Goal: Find specific page/section: Locate a particular part of the current website

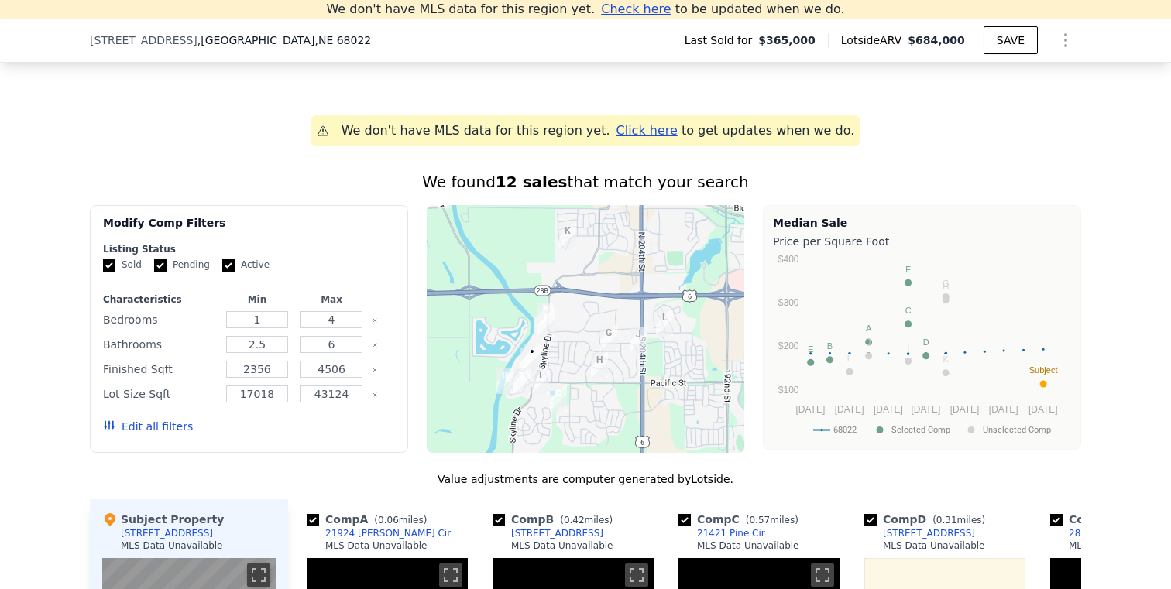
scroll to position [1478, 0]
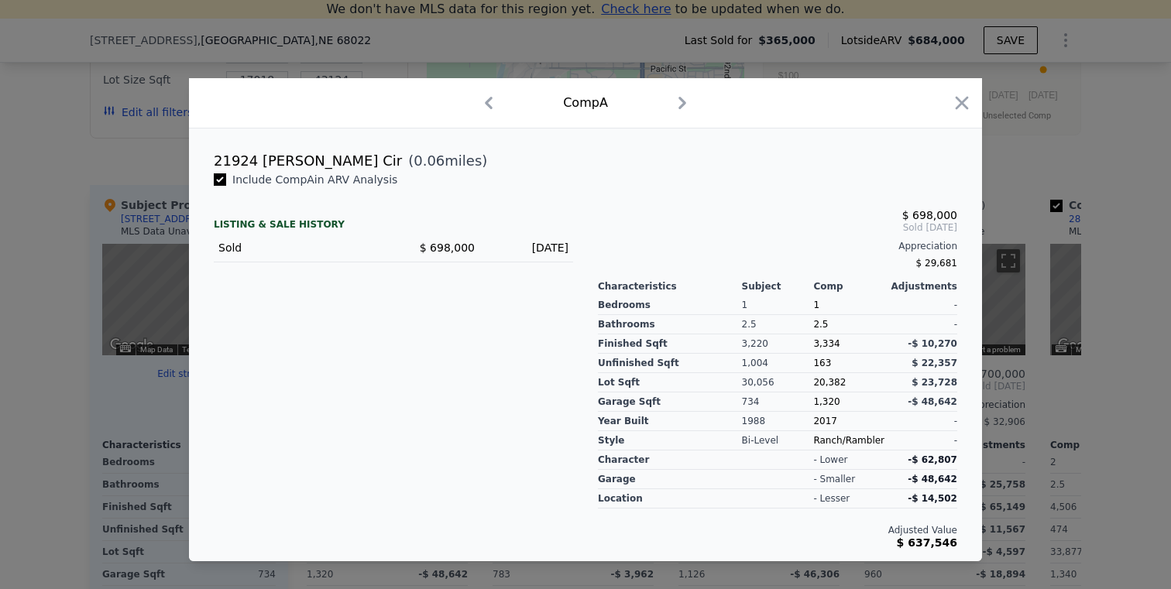
click at [1128, 354] on div at bounding box center [585, 294] width 1171 height 589
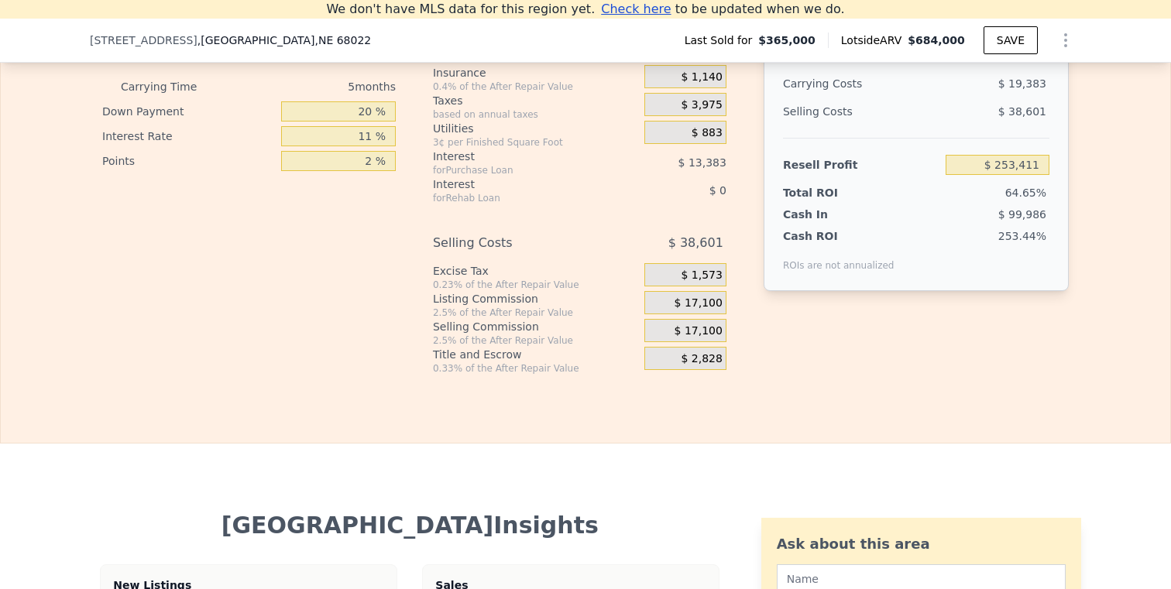
scroll to position [3322, 0]
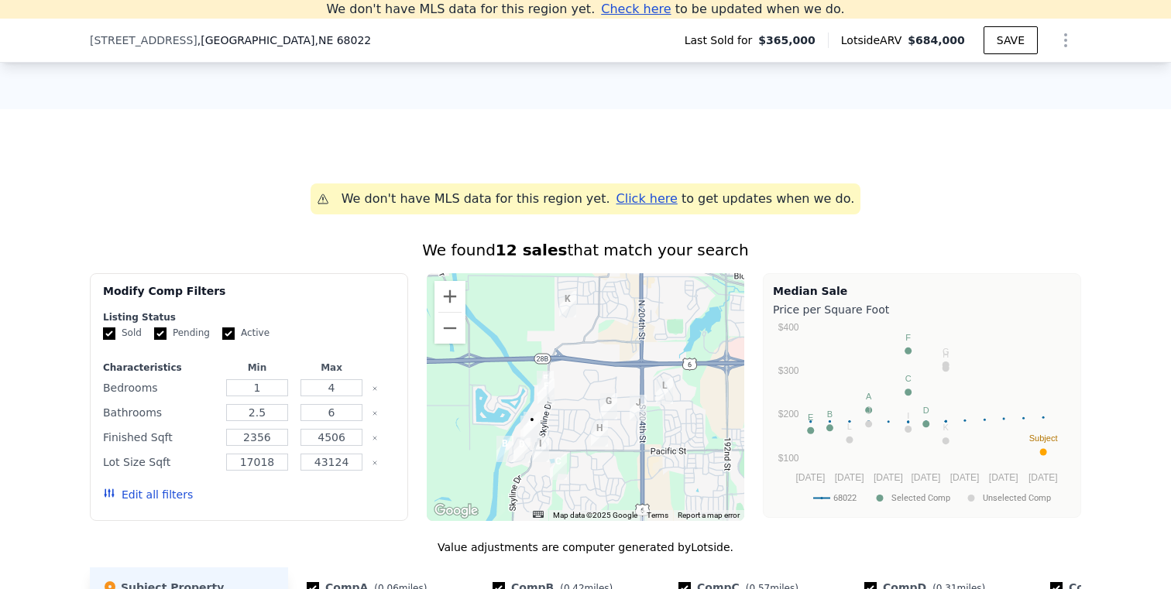
scroll to position [1525, 0]
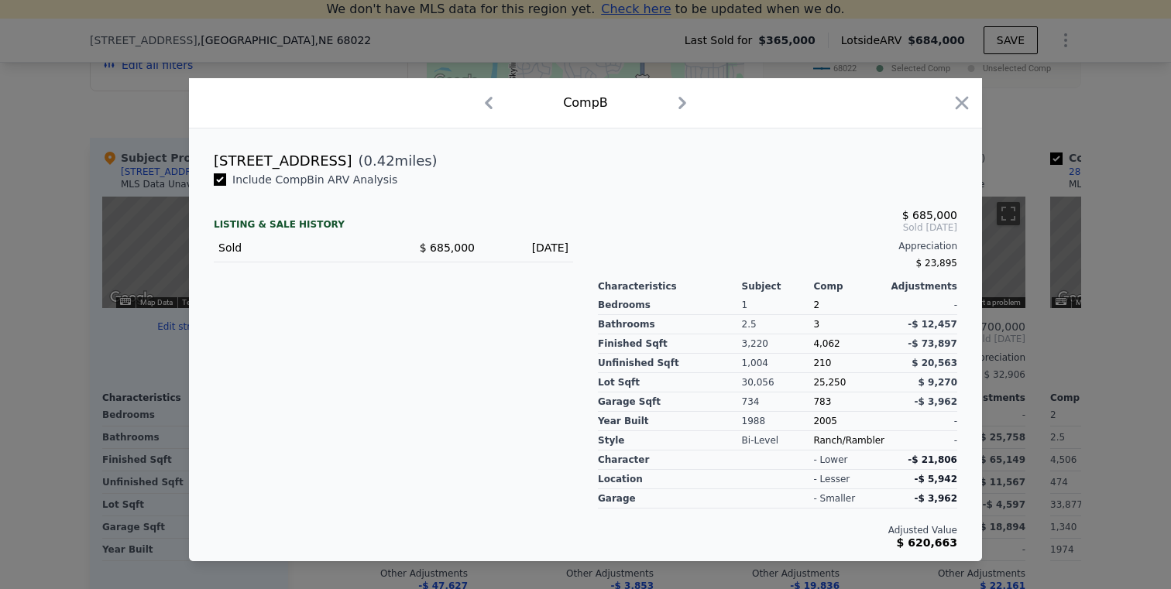
click at [678, 101] on icon "button" at bounding box center [682, 103] width 25 height 25
drag, startPoint x: 58, startPoint y: 221, endPoint x: 66, endPoint y: 223, distance: 7.9
click at [58, 221] on div at bounding box center [585, 294] width 1171 height 589
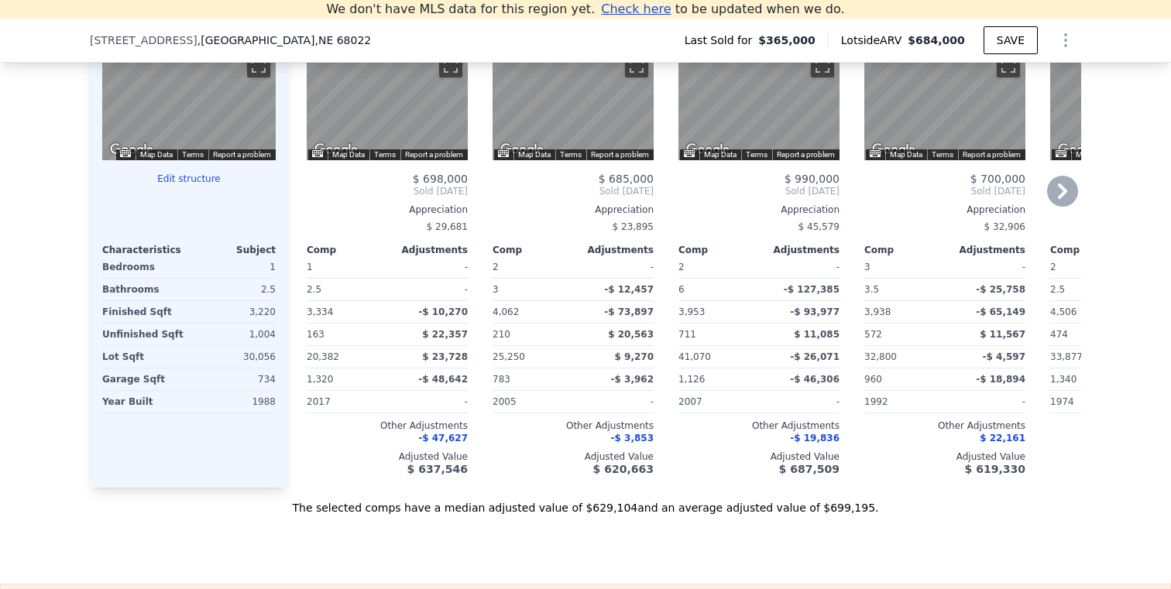
scroll to position [1469, 0]
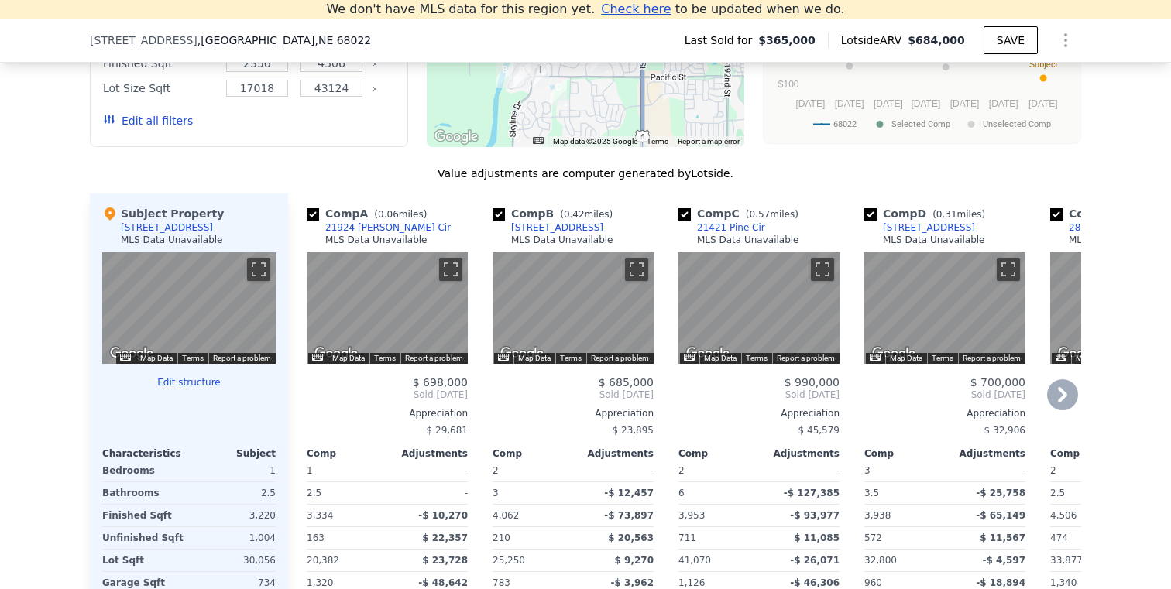
click at [1049, 409] on icon at bounding box center [1062, 394] width 31 height 31
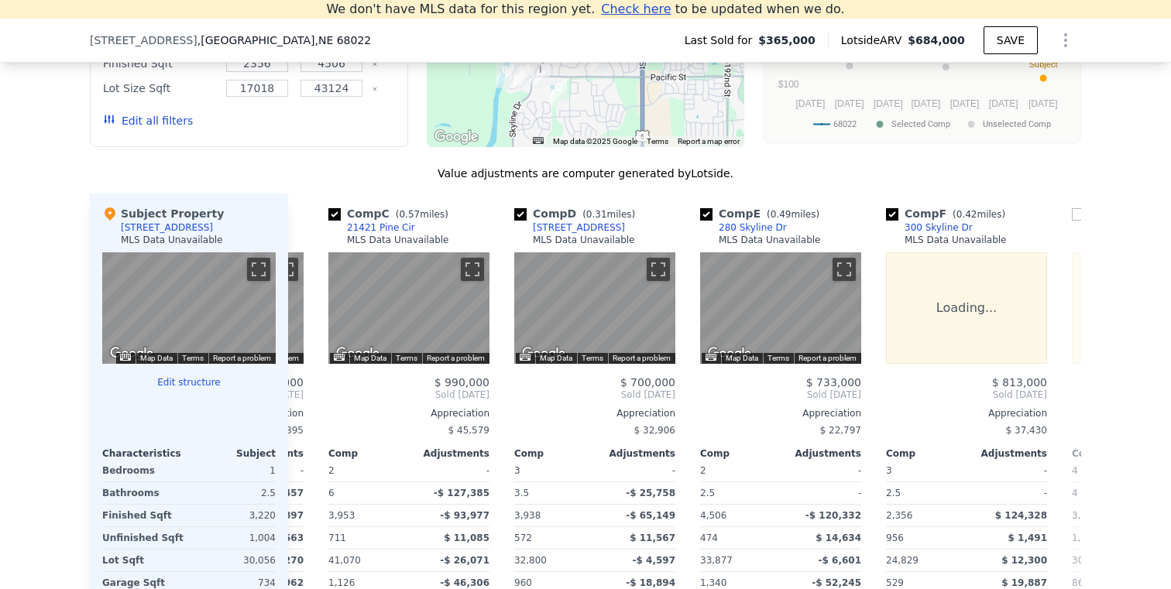
scroll to position [0, 372]
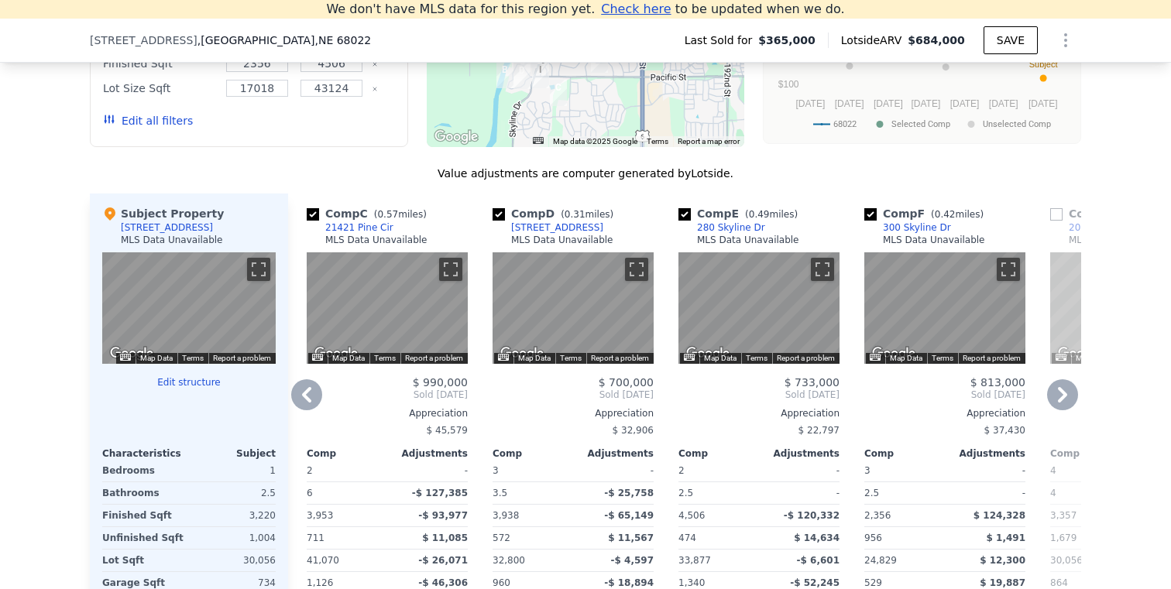
click at [1051, 409] on icon at bounding box center [1062, 394] width 31 height 31
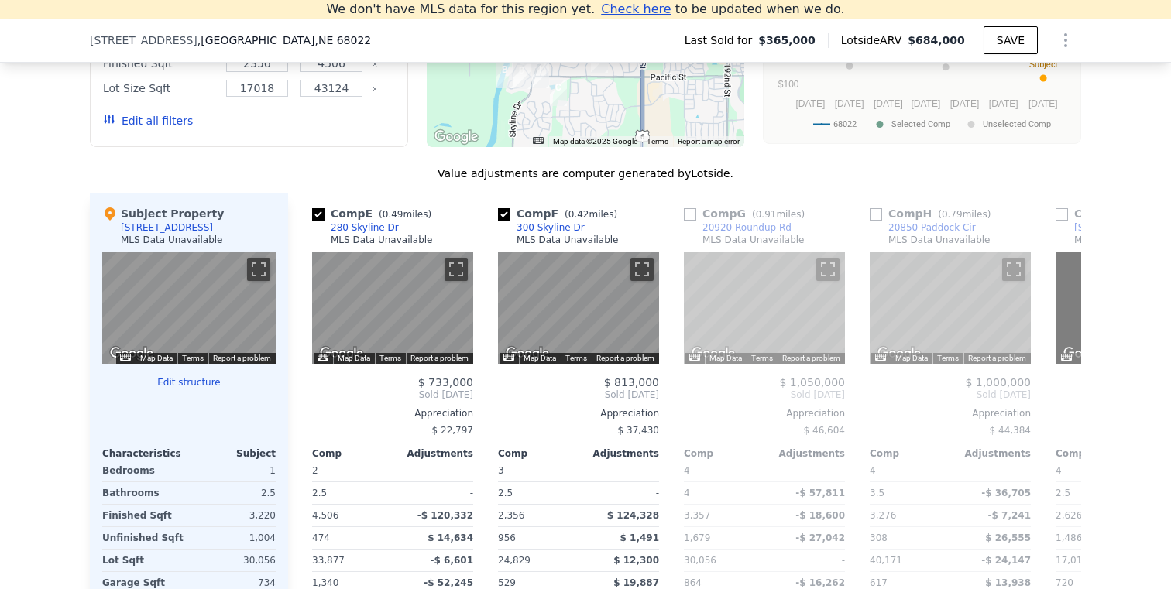
scroll to position [0, 743]
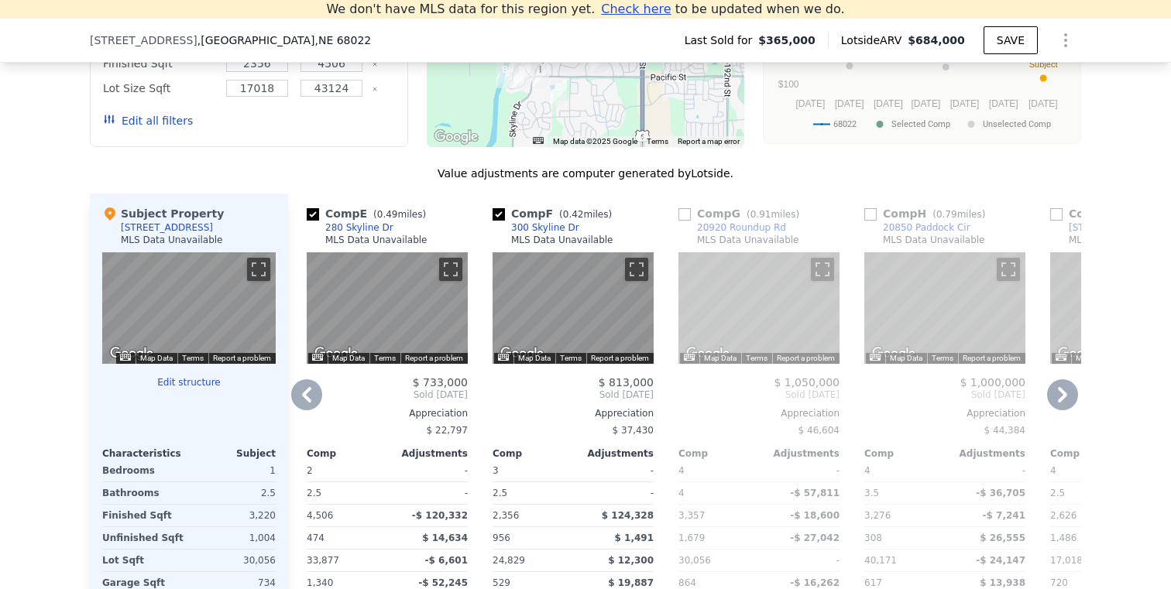
click at [1052, 409] on icon at bounding box center [1062, 394] width 31 height 31
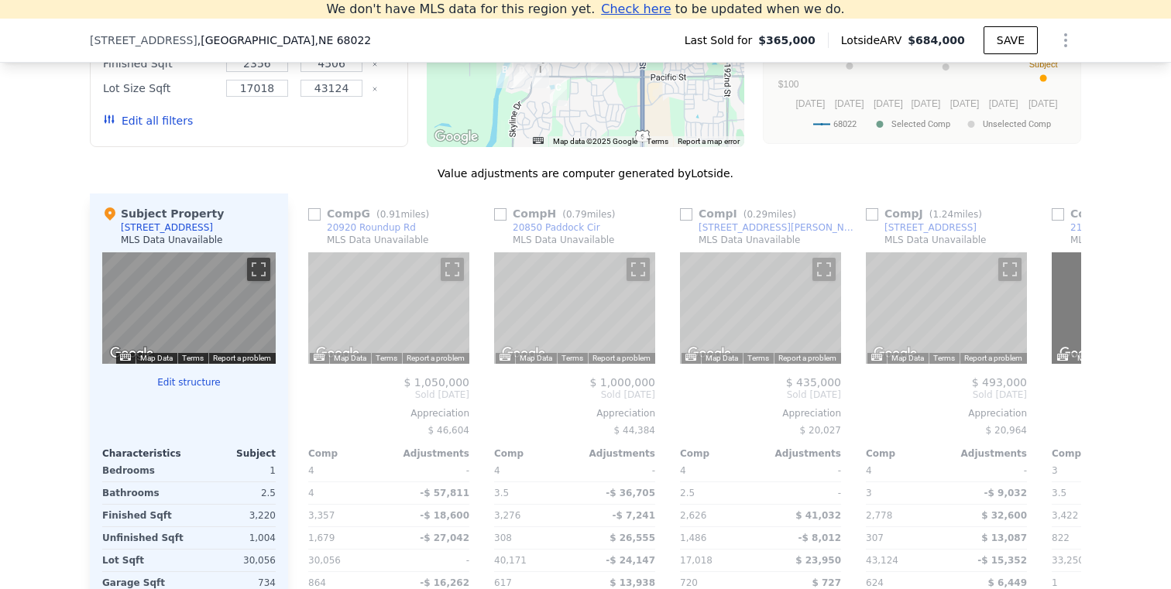
scroll to position [0, 1115]
